Goal: Information Seeking & Learning: Check status

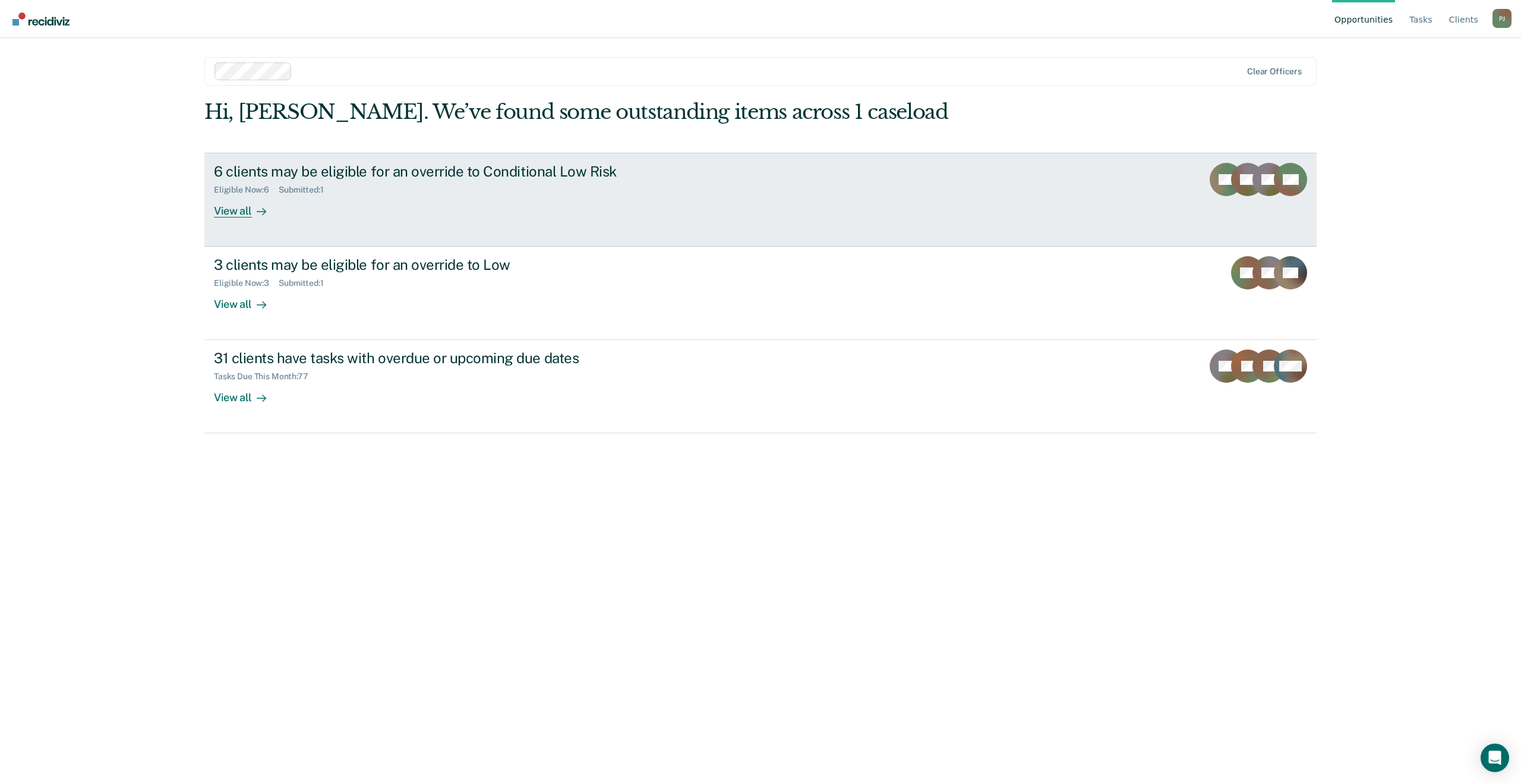
click at [781, 196] on link "6 clients may be eligible for an override to Conditional Low Risk Eligible Now …" at bounding box center [760, 200] width 1113 height 94
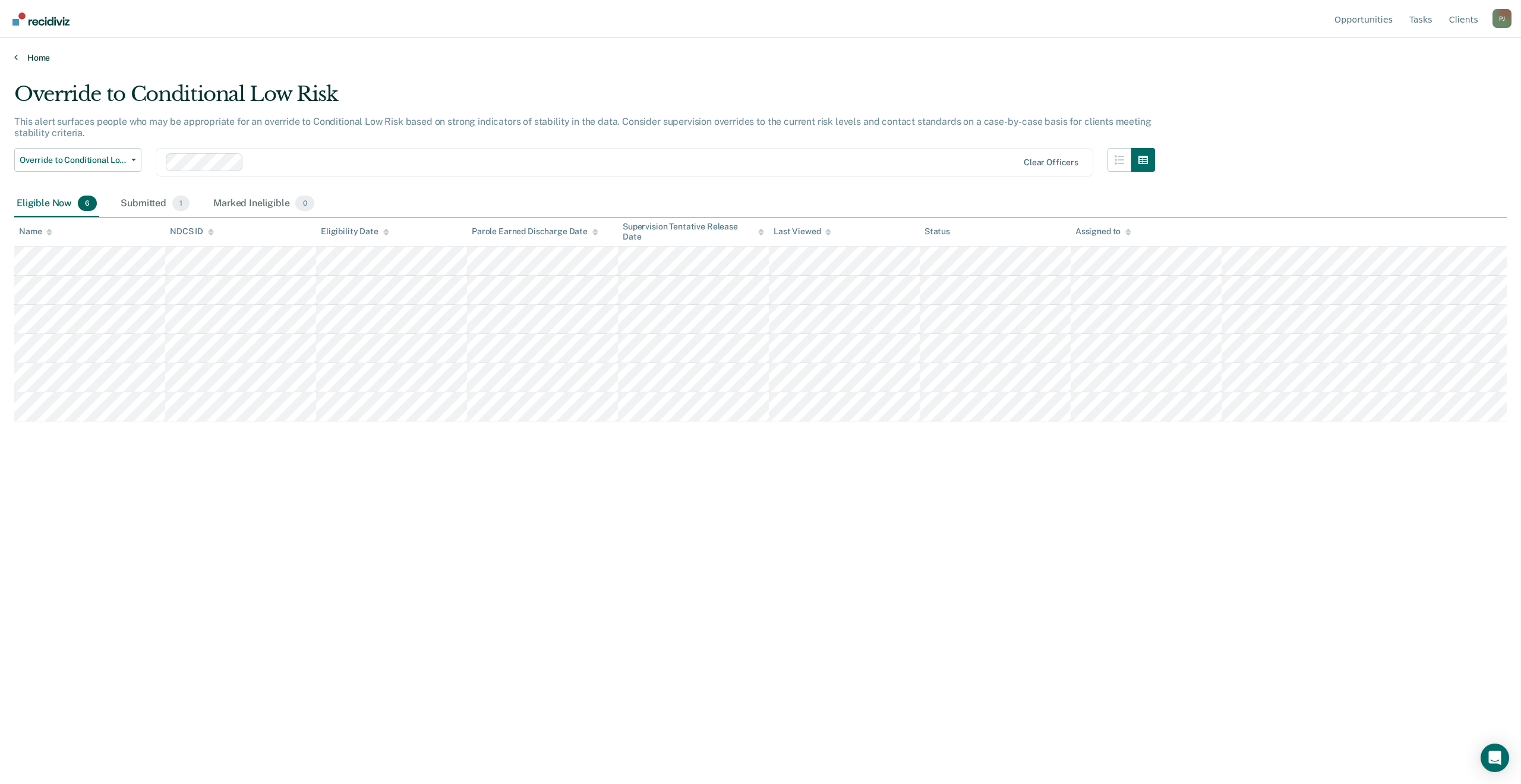
click at [19, 61] on link "Home" at bounding box center [760, 57] width 1492 height 11
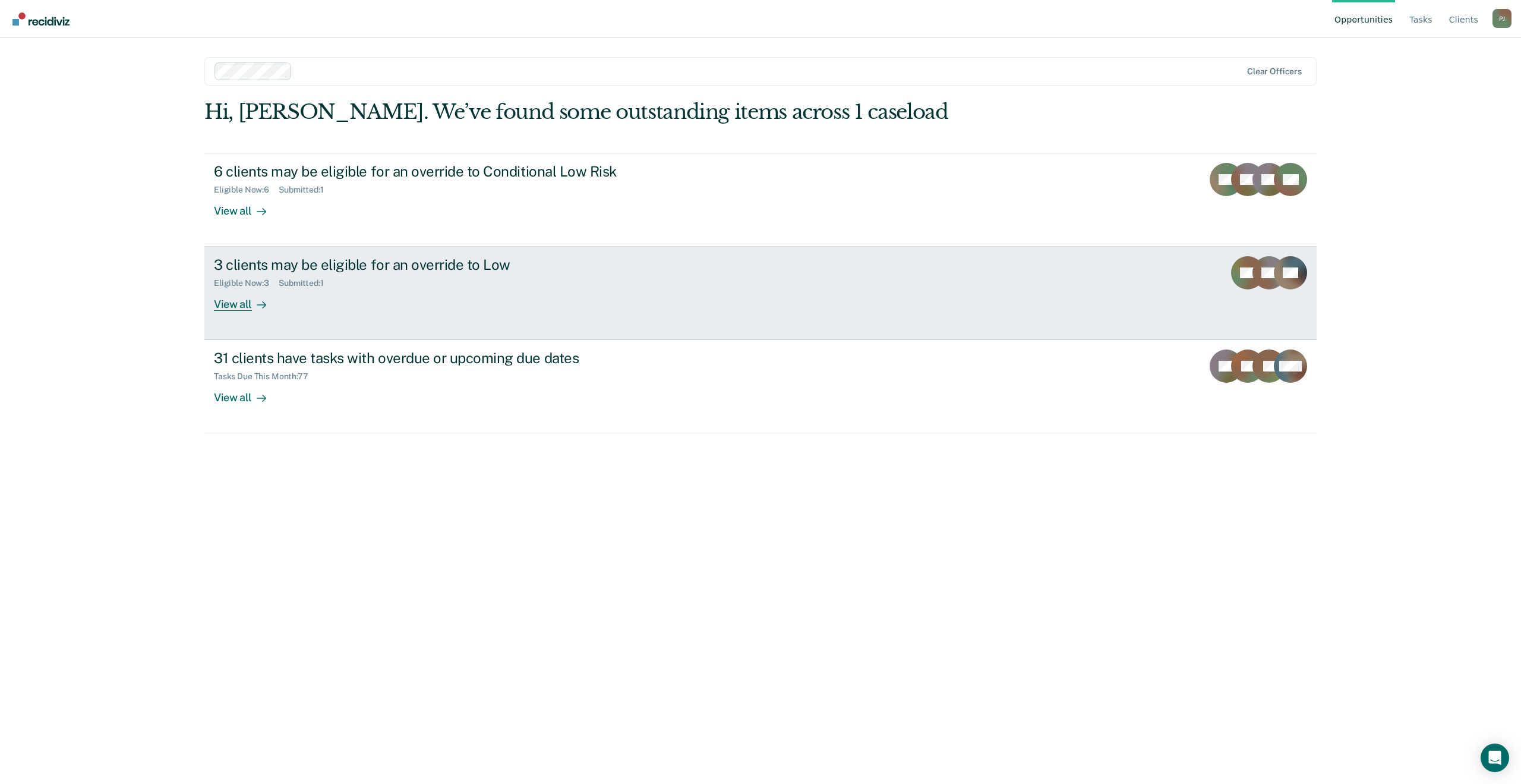
click at [650, 304] on div "3 clients may be eligible for an override to Low Eligible Now : 3 Submitted : 1…" at bounding box center [437, 283] width 445 height 55
